Goal: Task Accomplishment & Management: Manage account settings

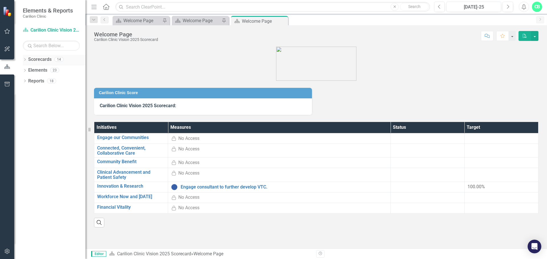
click at [43, 62] on link "Scorecards" at bounding box center [39, 59] width 23 height 7
click at [26, 60] on icon "Dropdown" at bounding box center [25, 60] width 4 height 3
click at [29, 70] on icon "Dropdown" at bounding box center [28, 69] width 4 height 3
click at [36, 91] on div "Dropdown" at bounding box center [34, 91] width 6 height 5
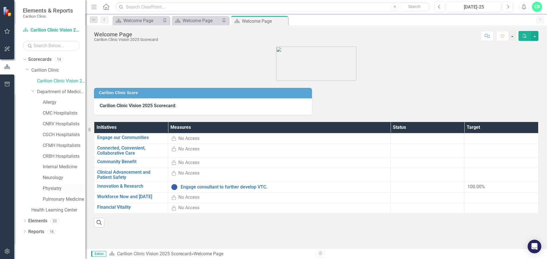
click at [49, 189] on link "Physiatry" at bounding box center [64, 189] width 43 height 7
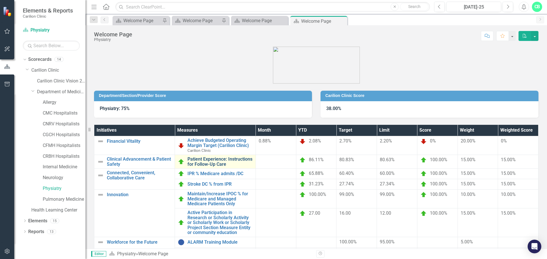
click at [196, 163] on link "Patient Experience: Instructions for Follow-Up Care" at bounding box center [219, 162] width 65 height 10
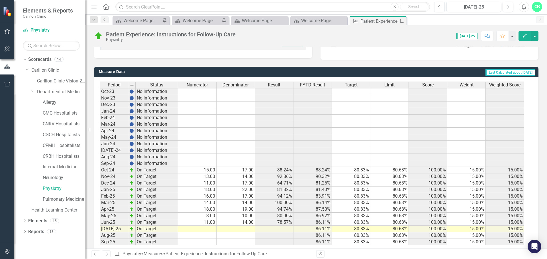
scroll to position [138, 0]
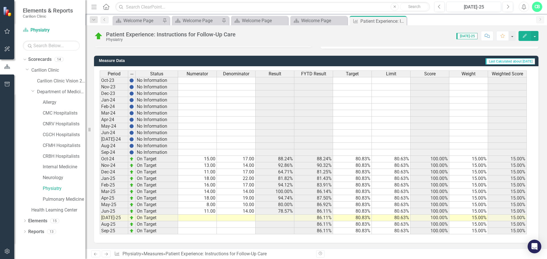
click at [210, 217] on td at bounding box center [197, 218] width 39 height 7
type textarea "25"
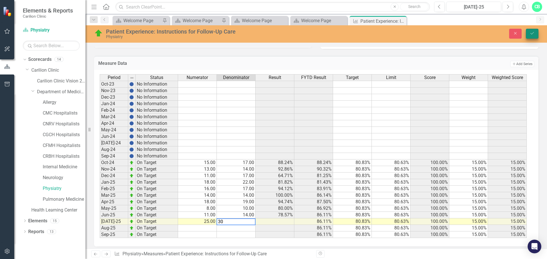
type textarea "30"
click at [534, 32] on icon "Save" at bounding box center [531, 33] width 5 height 4
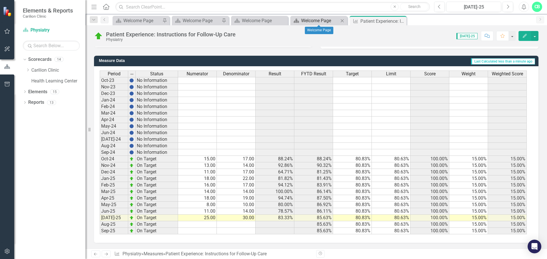
click at [330, 21] on div "Welcome Page" at bounding box center [320, 20] width 38 height 7
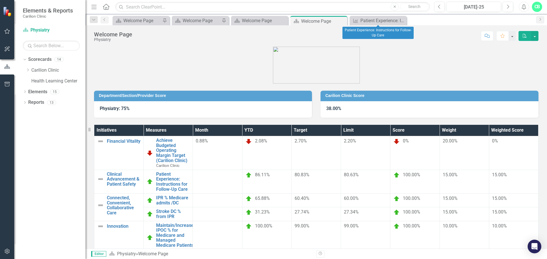
click at [0, 0] on icon "Close" at bounding box center [0, 0] width 0 height 0
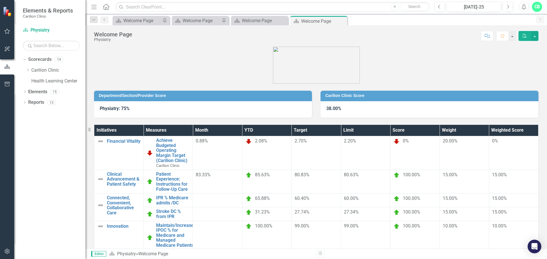
click at [239, 223] on div at bounding box center [217, 226] width 43 height 7
click at [194, 223] on link "Maintain/Increase IPOC % for Medicare and Managed Medicare Patients Only" at bounding box center [175, 238] width 38 height 30
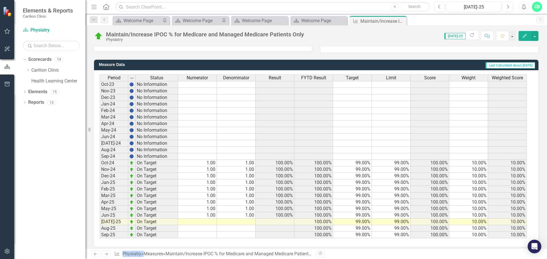
scroll to position [138, 0]
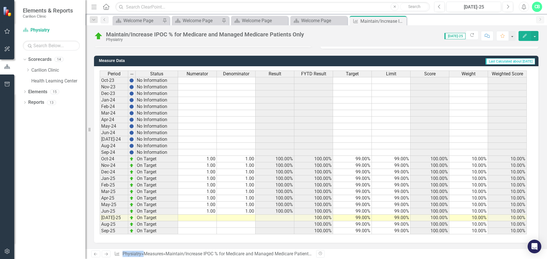
click at [213, 219] on td at bounding box center [197, 218] width 39 height 7
type textarea "1"
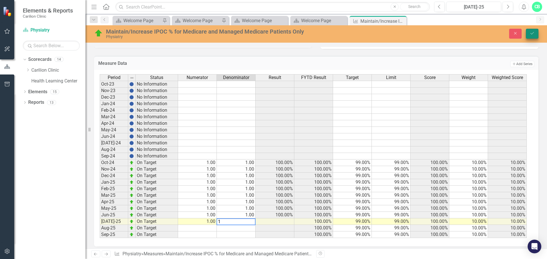
type textarea "1"
drag, startPoint x: 531, startPoint y: 32, endPoint x: 517, endPoint y: 41, distance: 16.6
click at [531, 32] on icon "Save" at bounding box center [531, 33] width 5 height 4
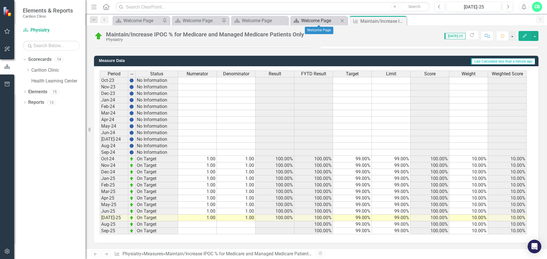
click at [336, 20] on div "Welcome Page" at bounding box center [320, 20] width 38 height 7
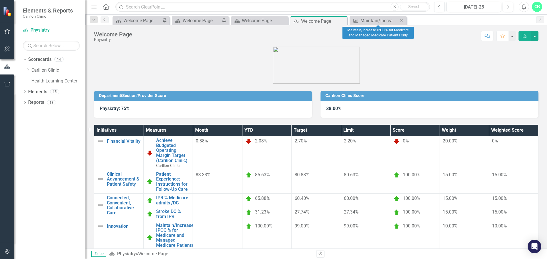
click at [400, 19] on icon "Close" at bounding box center [401, 21] width 6 height 5
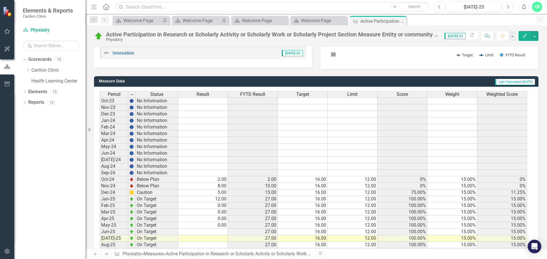
scroll to position [138, 0]
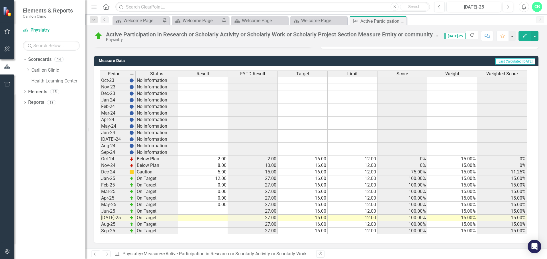
click at [218, 210] on td at bounding box center [203, 211] width 50 height 7
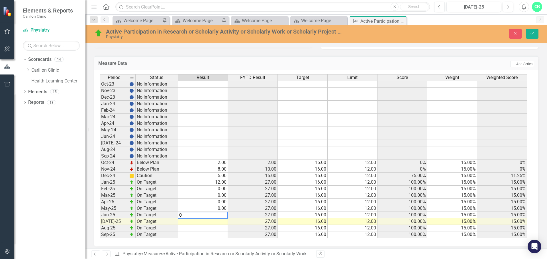
click at [222, 222] on td at bounding box center [203, 222] width 50 height 7
type textarea "0"
drag, startPoint x: 529, startPoint y: 34, endPoint x: 499, endPoint y: 56, distance: 37.6
click at [530, 34] on icon "Save" at bounding box center [531, 33] width 5 height 4
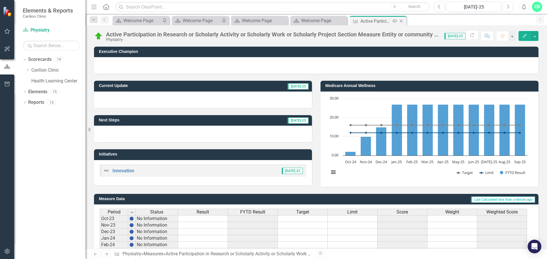
click at [401, 20] on icon "Close" at bounding box center [401, 21] width 6 height 5
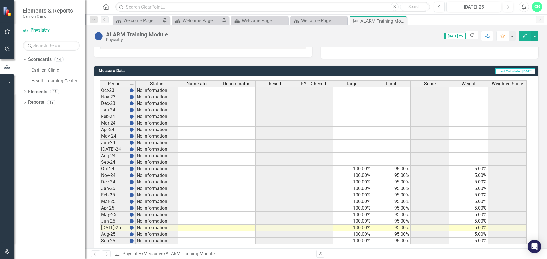
scroll to position [138, 0]
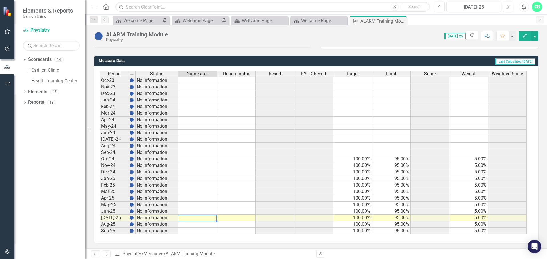
click at [207, 219] on td at bounding box center [197, 218] width 39 height 7
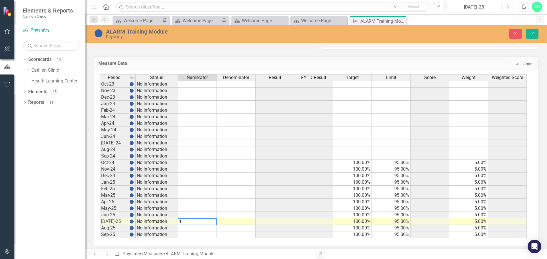
type textarea "16"
type textarea "18"
click at [529, 34] on button "Save" at bounding box center [532, 34] width 13 height 10
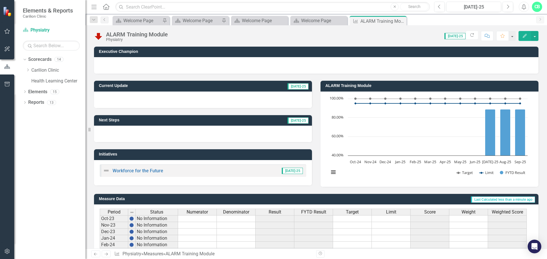
click at [0, 0] on icon "Close" at bounding box center [0, 0] width 0 height 0
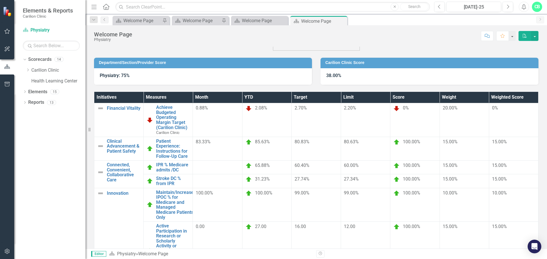
scroll to position [34, 0]
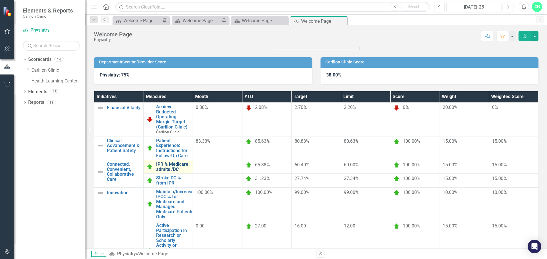
click at [190, 162] on link "IPR % Medicare admits /DC" at bounding box center [173, 167] width 34 height 10
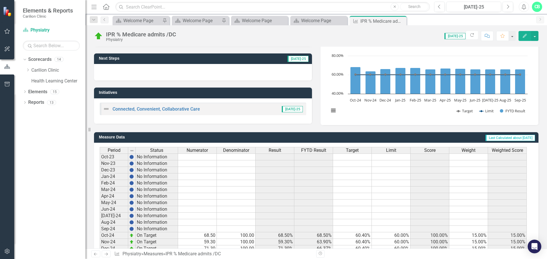
scroll to position [138, 0]
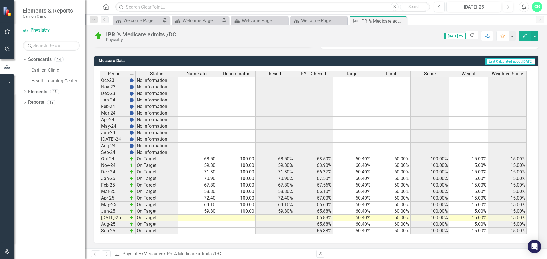
click at [207, 217] on td at bounding box center [197, 218] width 39 height 7
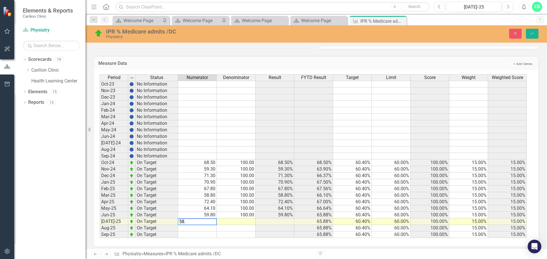
type textarea "58.5"
type textarea "100"
click at [100, 232] on div "Period Status Numerator Denominator Result FYTD Result Target Limit Score Weigh…" at bounding box center [100, 156] width 0 height 164
click at [533, 31] on button "Save" at bounding box center [532, 34] width 13 height 10
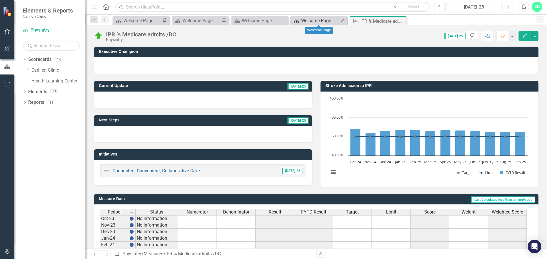
click at [315, 22] on div "Welcome Page" at bounding box center [320, 20] width 38 height 7
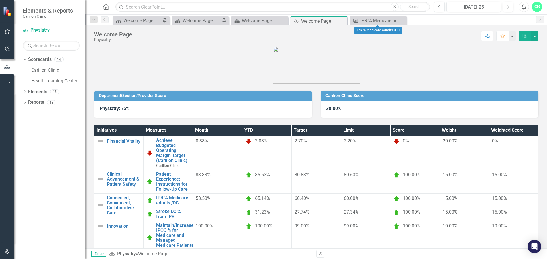
click at [0, 0] on icon at bounding box center [0, 0] width 0 height 0
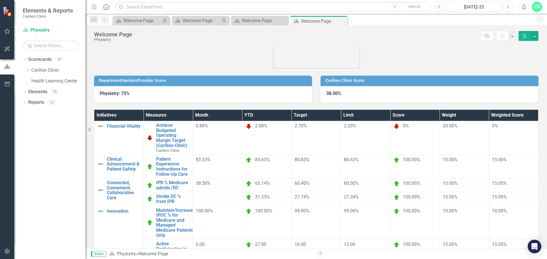
scroll to position [28, 0]
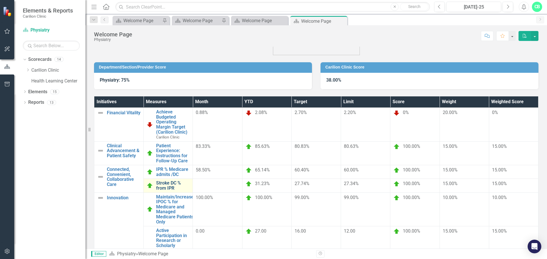
click at [190, 181] on link "Stroke DC % from IPR" at bounding box center [173, 186] width 34 height 10
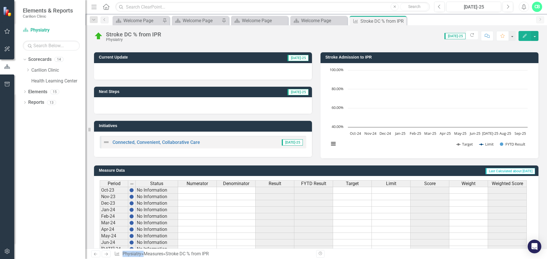
scroll to position [138, 0]
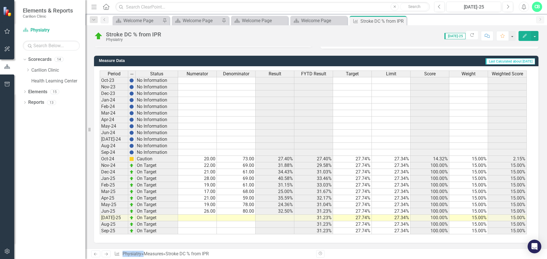
click at [214, 218] on td at bounding box center [197, 218] width 39 height 7
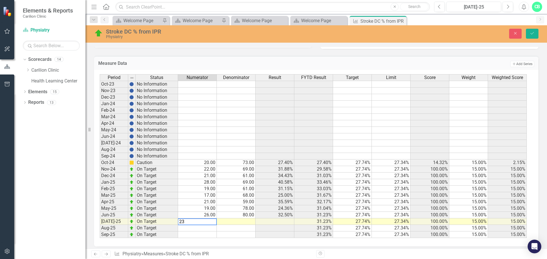
click at [250, 221] on td at bounding box center [236, 222] width 39 height 7
type textarea "72"
click at [269, 233] on td at bounding box center [274, 235] width 39 height 7
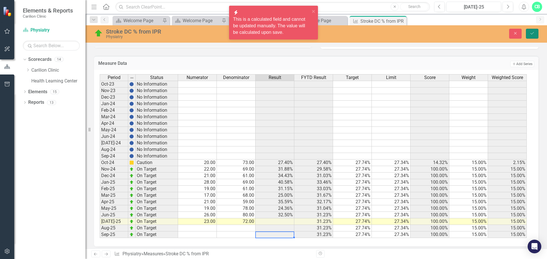
click at [532, 31] on icon "Save" at bounding box center [531, 33] width 5 height 4
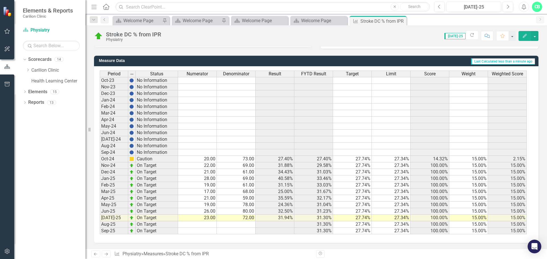
click at [0, 0] on icon "Close" at bounding box center [0, 0] width 0 height 0
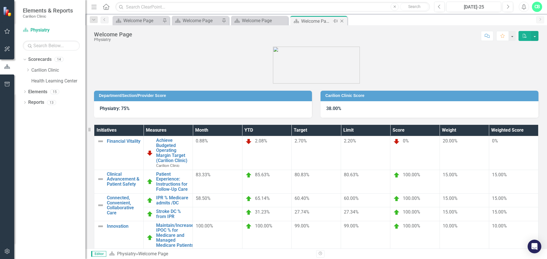
click at [334, 21] on icon "Pin" at bounding box center [335, 21] width 5 height 6
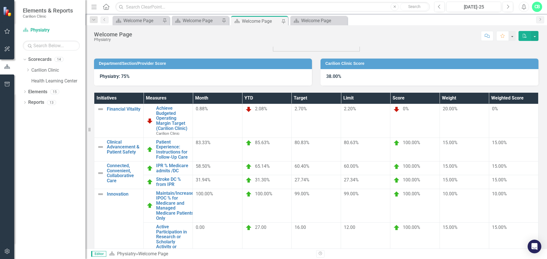
scroll to position [34, 0]
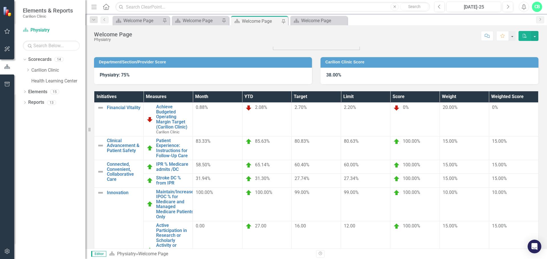
click at [524, 34] on icon "PDF" at bounding box center [524, 36] width 5 height 4
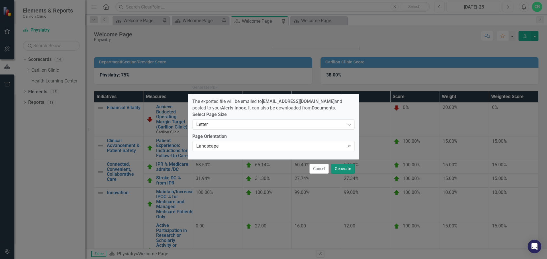
click at [343, 169] on button "Generate" at bounding box center [343, 169] width 24 height 10
